Goal: Task Accomplishment & Management: Manage account settings

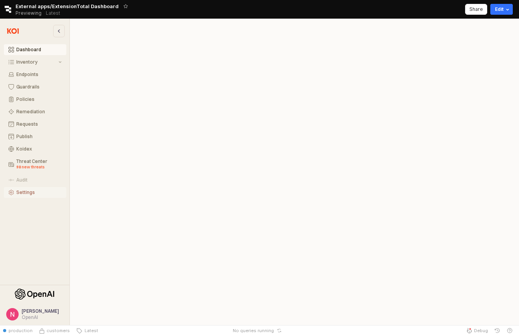
click at [29, 191] on div "Settings" at bounding box center [38, 192] width 45 height 5
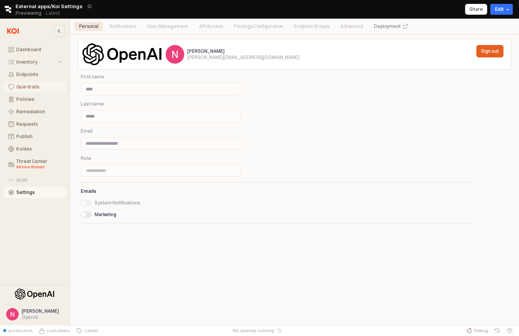
click at [27, 85] on div "Guardrails" at bounding box center [38, 86] width 45 height 5
